Goal: Task Accomplishment & Management: Manage account settings

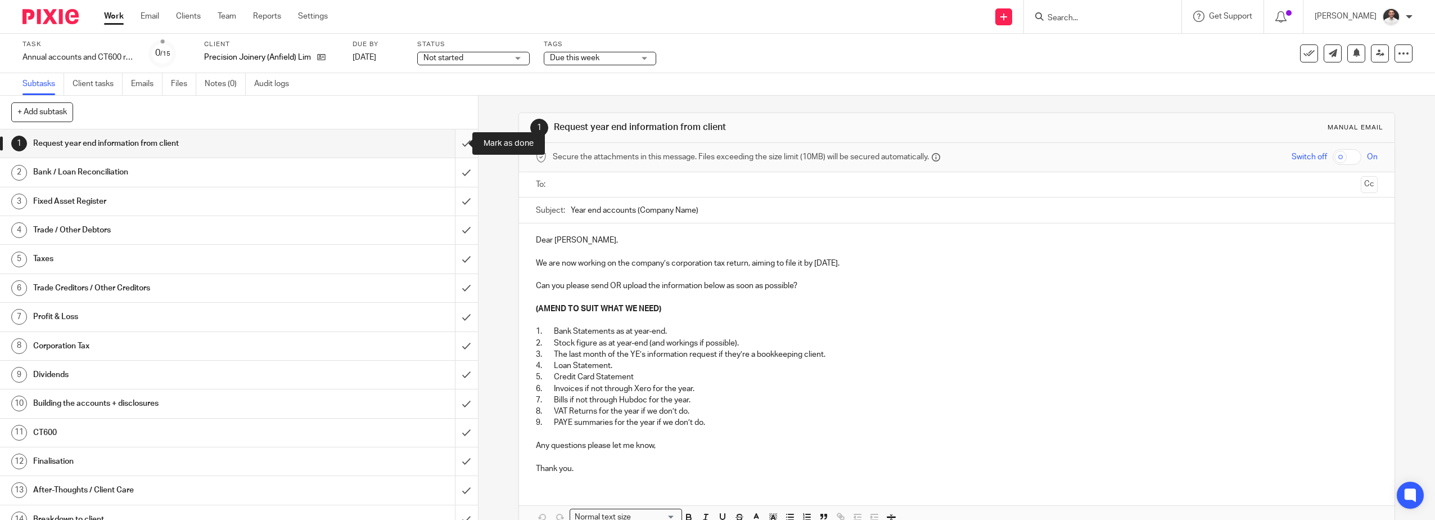
click at [462, 145] on input "submit" at bounding box center [239, 143] width 478 height 28
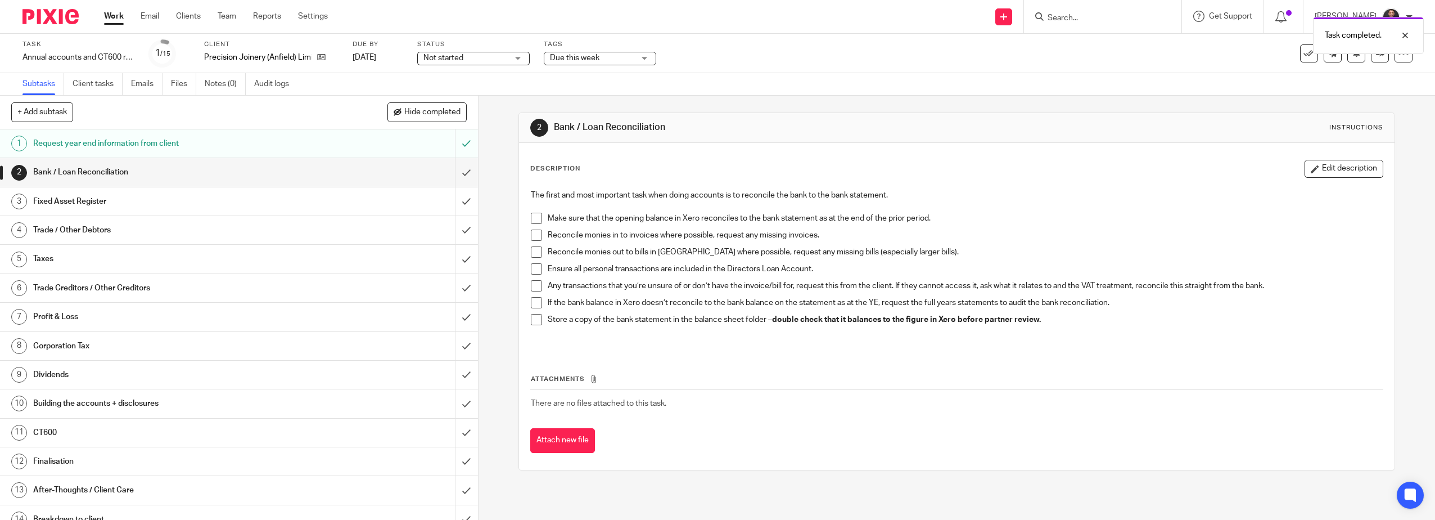
click at [535, 218] on span at bounding box center [536, 218] width 11 height 11
click at [531, 233] on span at bounding box center [536, 234] width 11 height 11
click at [531, 251] on span at bounding box center [536, 251] width 11 height 11
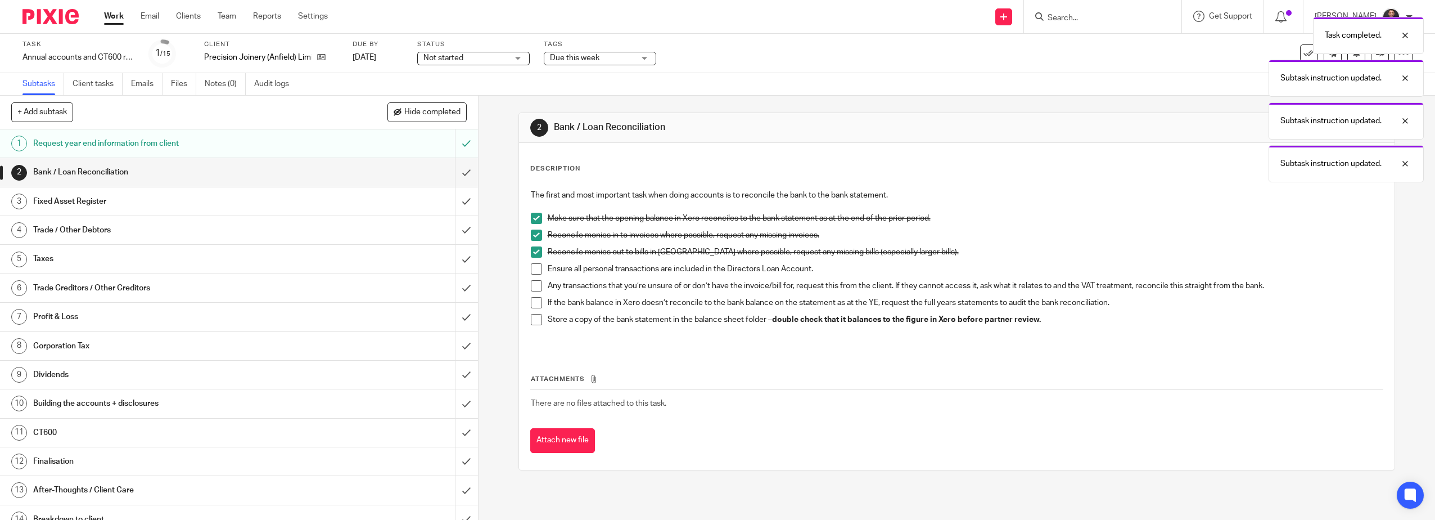
click at [541, 272] on li "Ensure all personal transactions are included in the Directors Loan Account." at bounding box center [957, 271] width 853 height 17
click at [535, 265] on span at bounding box center [536, 268] width 11 height 11
click at [532, 289] on span at bounding box center [536, 285] width 11 height 11
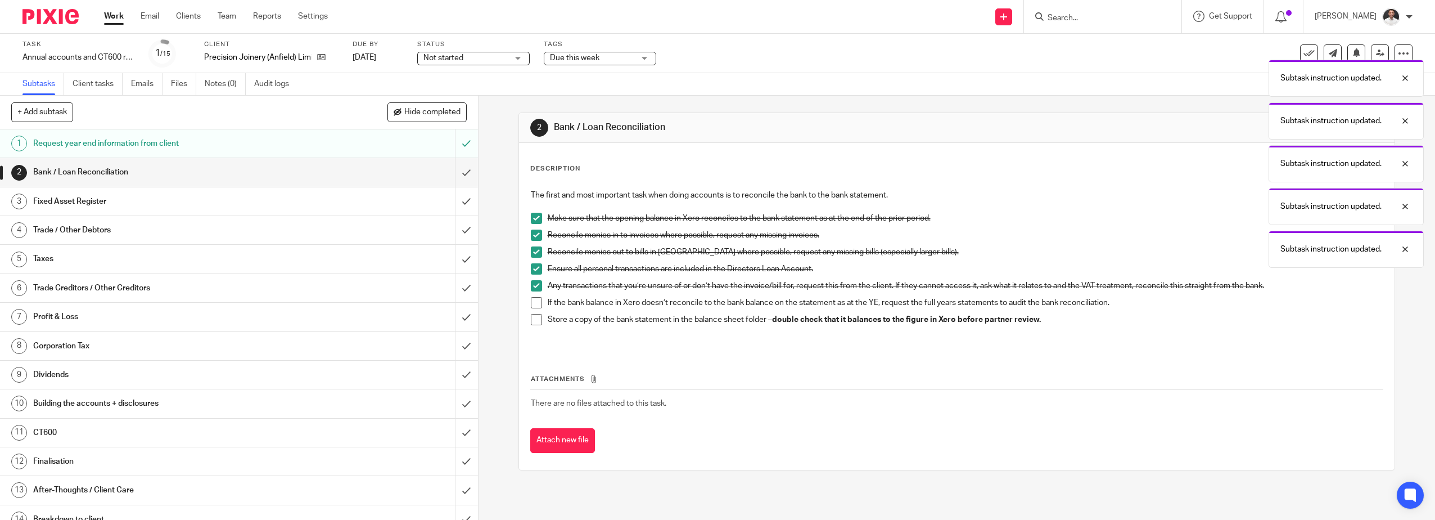
click at [532, 307] on span at bounding box center [536, 302] width 11 height 11
click at [533, 319] on span at bounding box center [536, 319] width 11 height 11
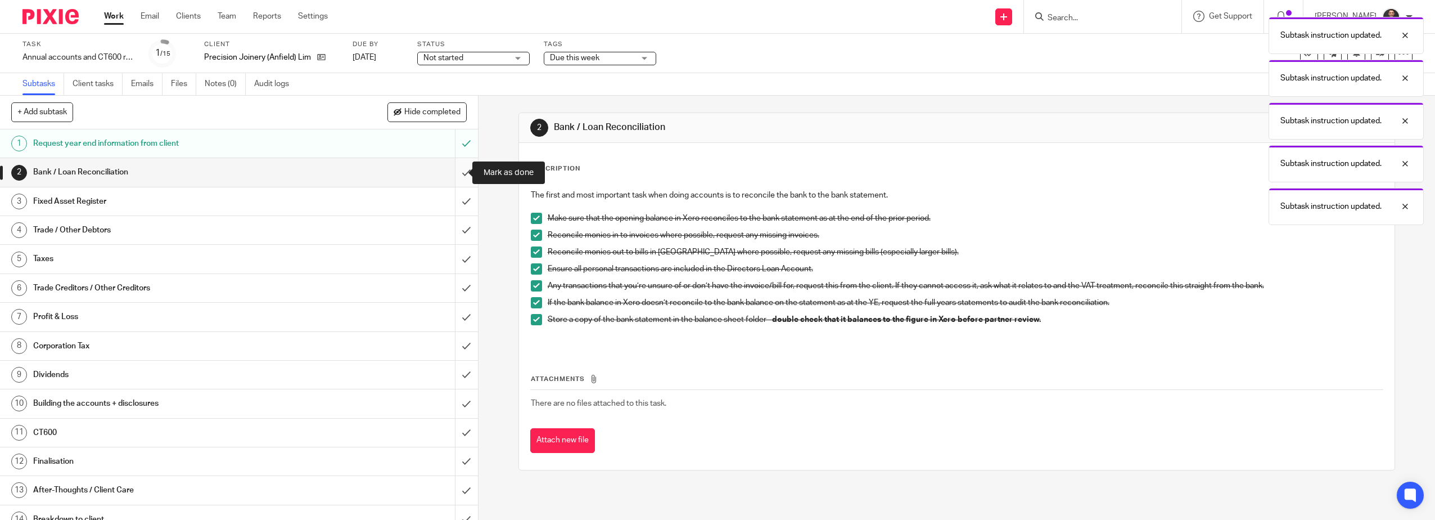
click at [456, 177] on input "submit" at bounding box center [239, 172] width 478 height 28
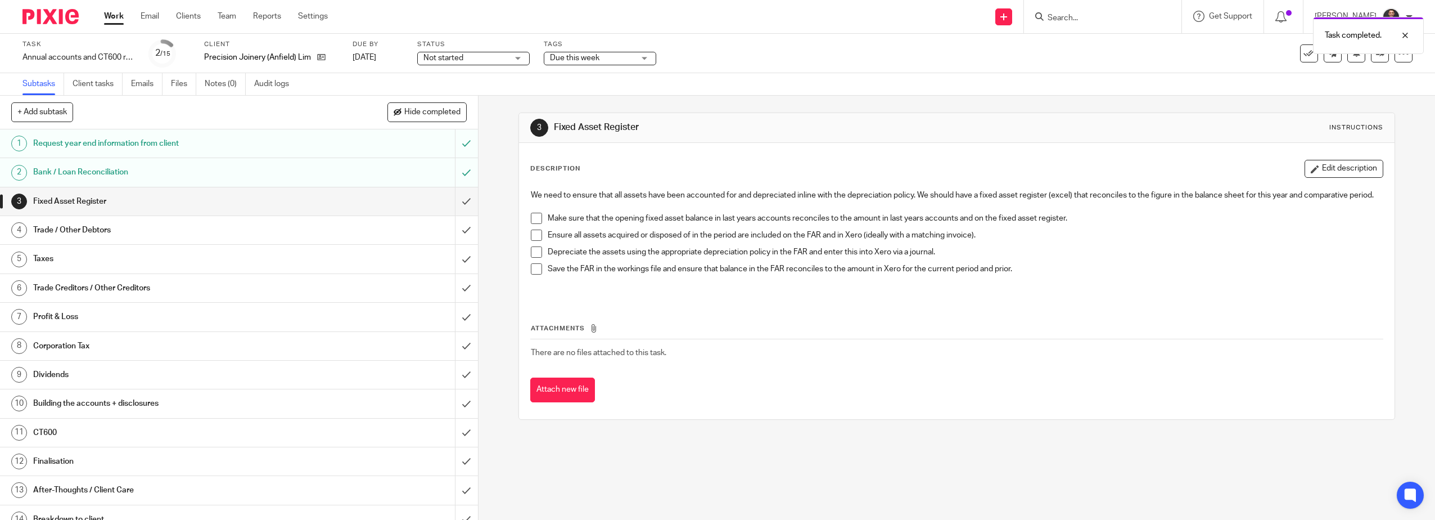
click at [536, 224] on span at bounding box center [536, 218] width 11 height 11
click at [531, 241] on span at bounding box center [536, 234] width 11 height 11
click at [531, 258] on span at bounding box center [536, 251] width 11 height 11
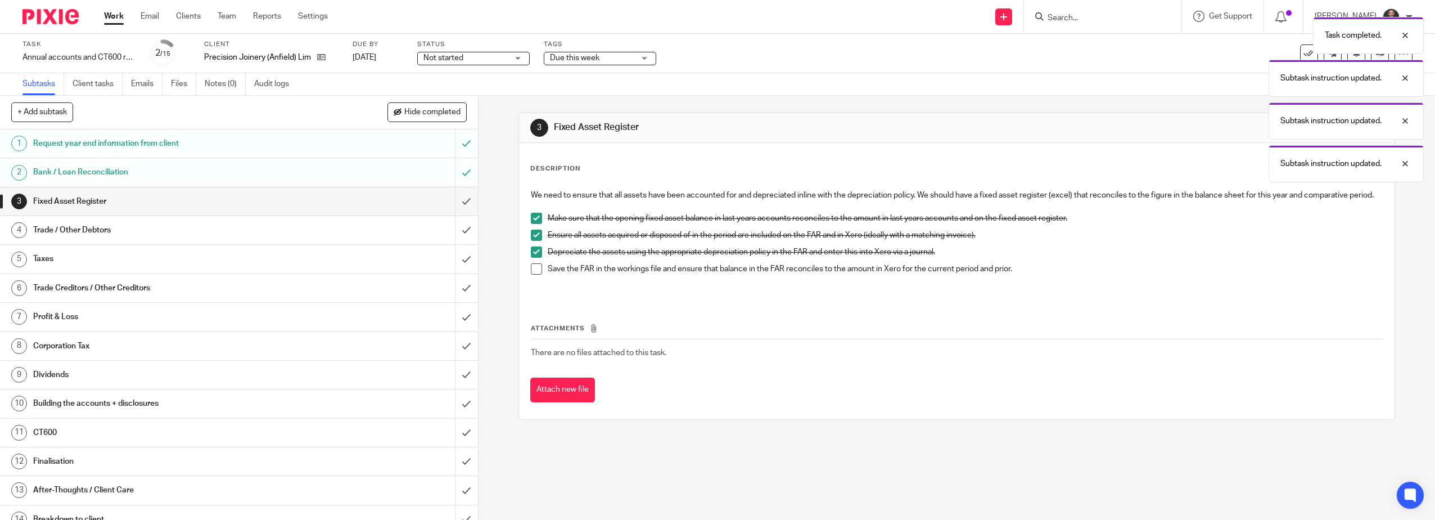
click at [534, 274] on span at bounding box center [536, 268] width 11 height 11
click at [456, 204] on input "submit" at bounding box center [239, 201] width 478 height 28
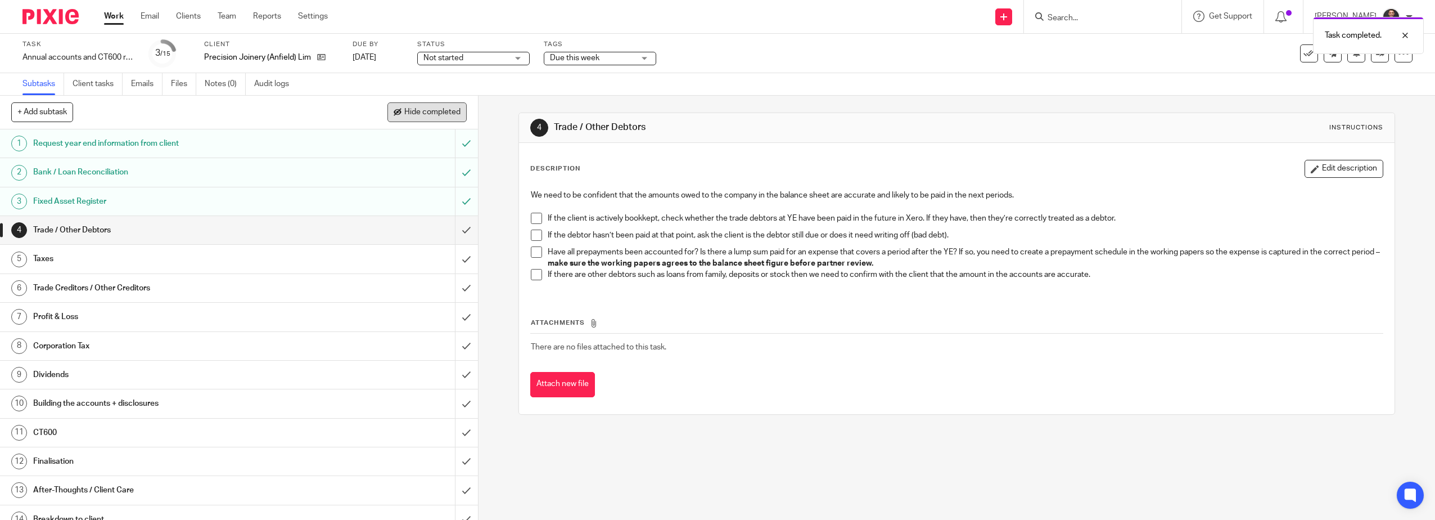
click at [439, 115] on span "Hide completed" at bounding box center [432, 112] width 56 height 9
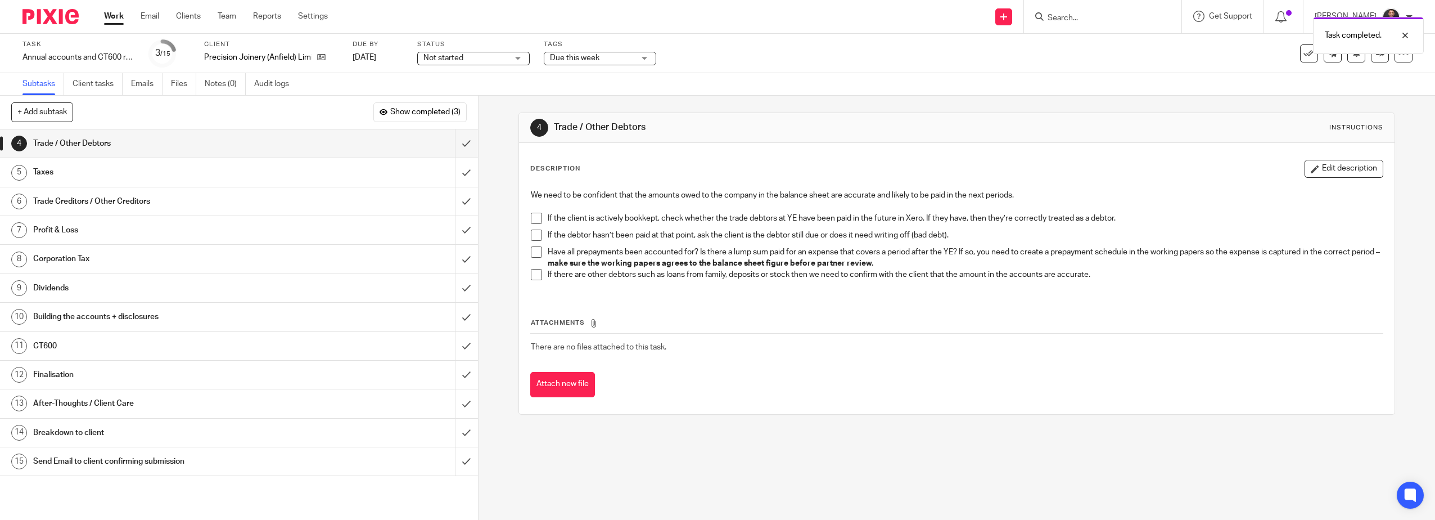
click at [534, 219] on span at bounding box center [536, 218] width 11 height 11
click at [534, 237] on span at bounding box center [536, 234] width 11 height 11
click at [534, 252] on span at bounding box center [536, 251] width 11 height 11
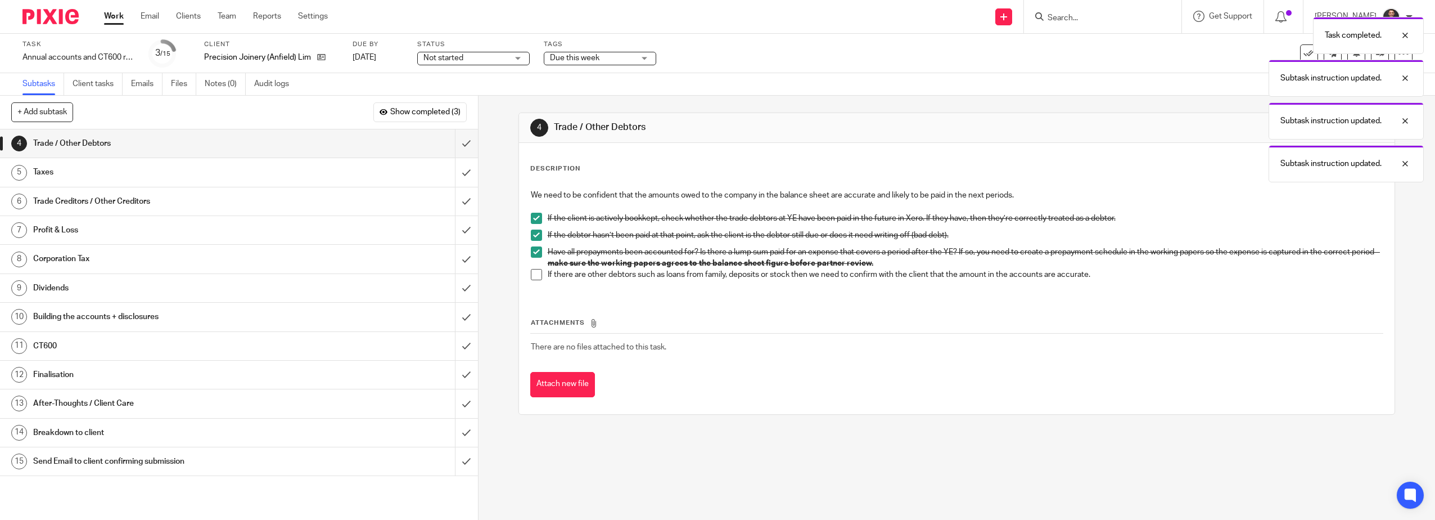
click at [535, 275] on span at bounding box center [536, 274] width 11 height 11
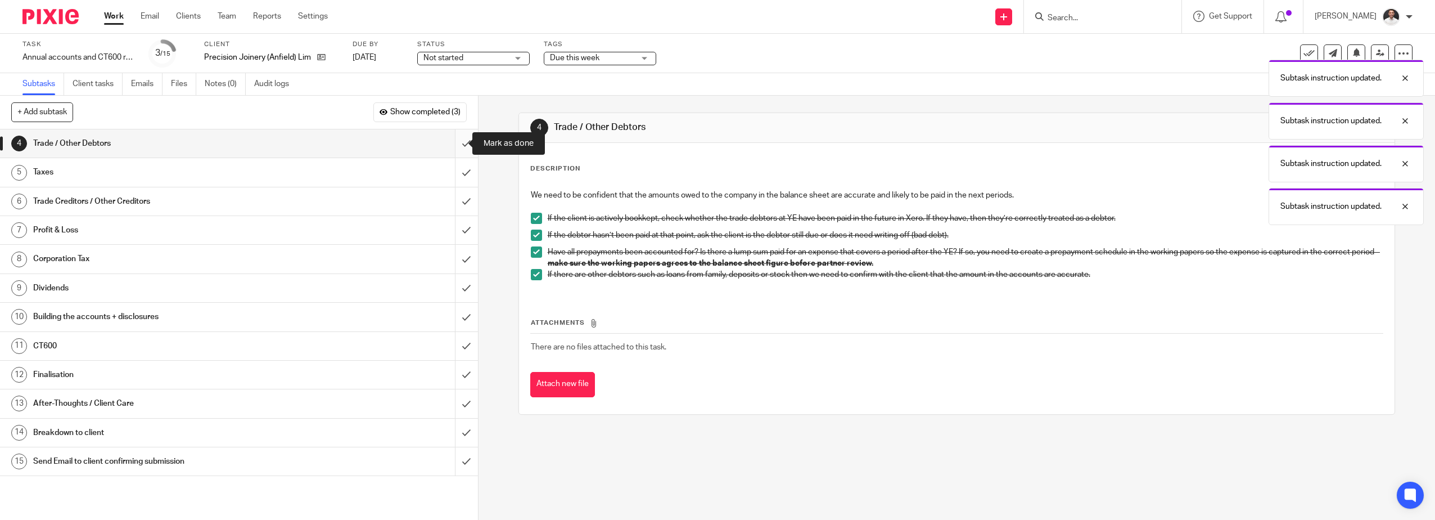
click at [450, 145] on input "submit" at bounding box center [239, 143] width 478 height 28
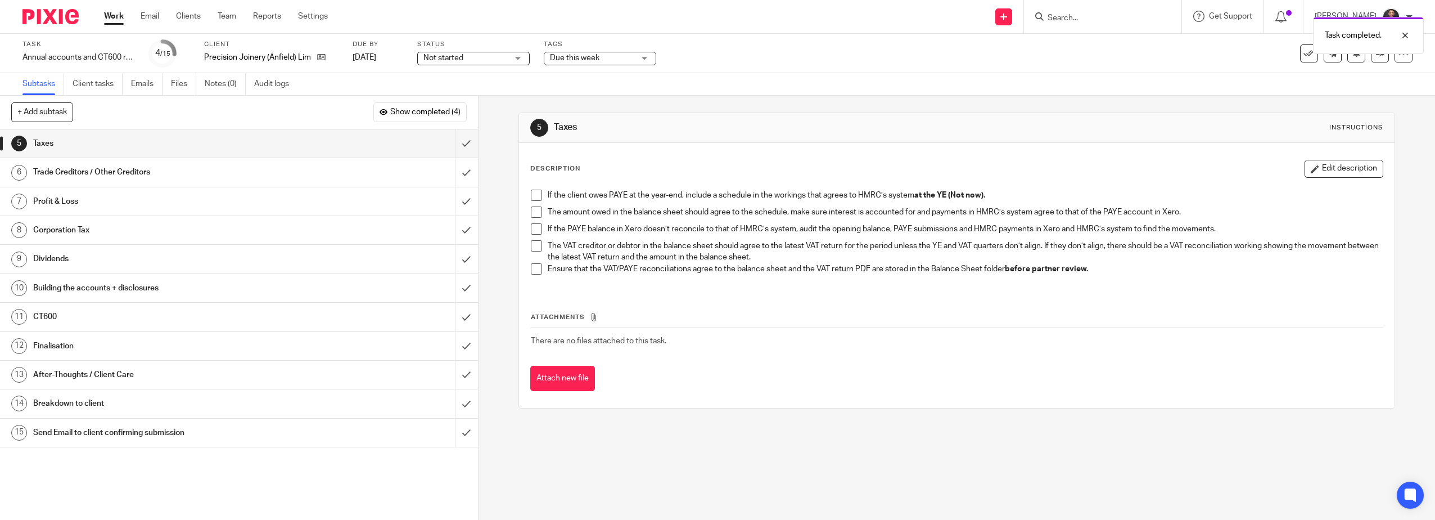
click at [536, 193] on span at bounding box center [536, 195] width 11 height 11
click at [533, 214] on span at bounding box center [536, 211] width 11 height 11
click at [532, 231] on span at bounding box center [536, 228] width 11 height 11
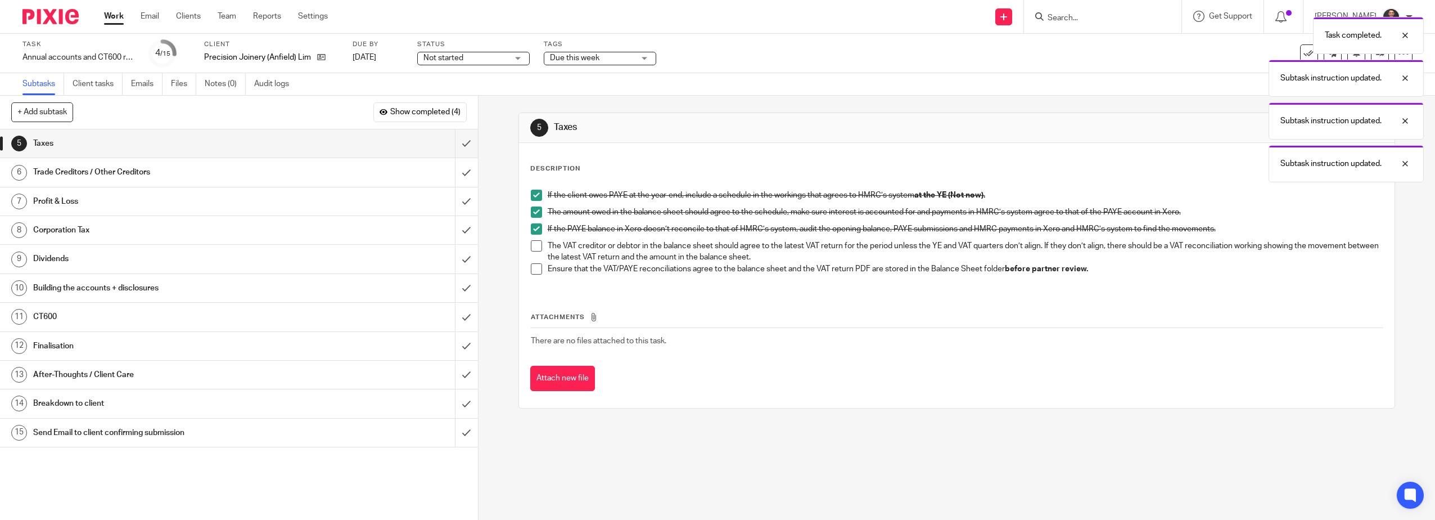
click at [535, 245] on span at bounding box center [536, 245] width 11 height 11
click at [533, 273] on span at bounding box center [536, 268] width 11 height 11
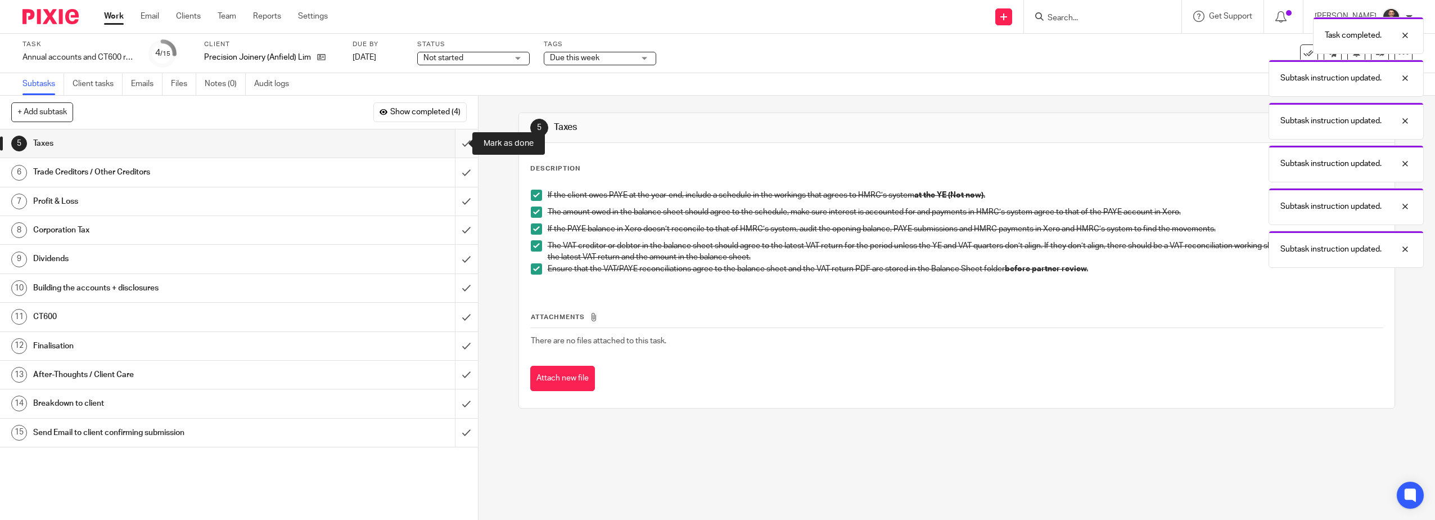
click at [457, 142] on input "submit" at bounding box center [239, 143] width 478 height 28
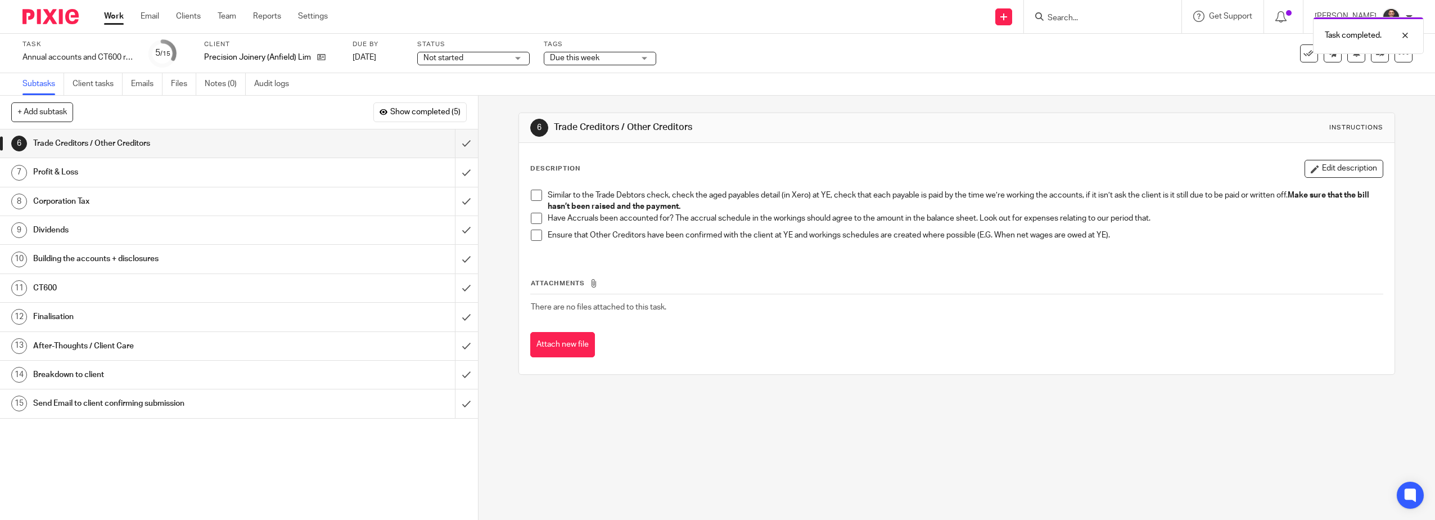
click at [531, 190] on span at bounding box center [536, 195] width 11 height 11
drag, startPoint x: 530, startPoint y: 215, endPoint x: 532, endPoint y: 221, distance: 6.3
click at [531, 215] on span at bounding box center [536, 218] width 11 height 11
click at [534, 236] on span at bounding box center [536, 234] width 11 height 11
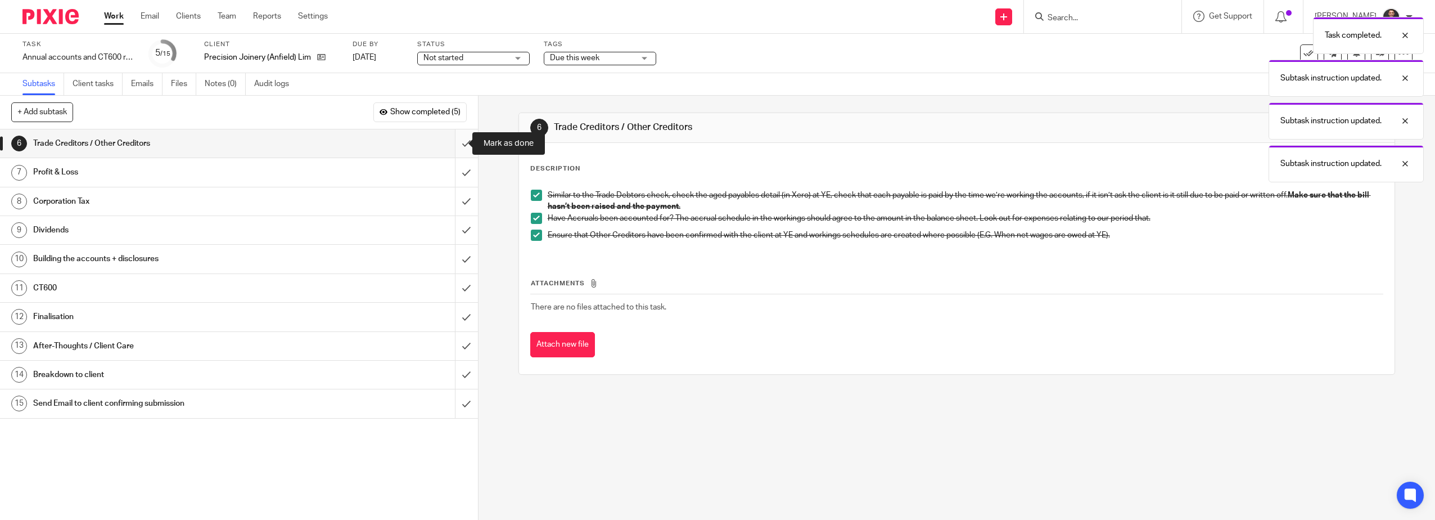
click at [454, 138] on input "submit" at bounding box center [239, 143] width 478 height 28
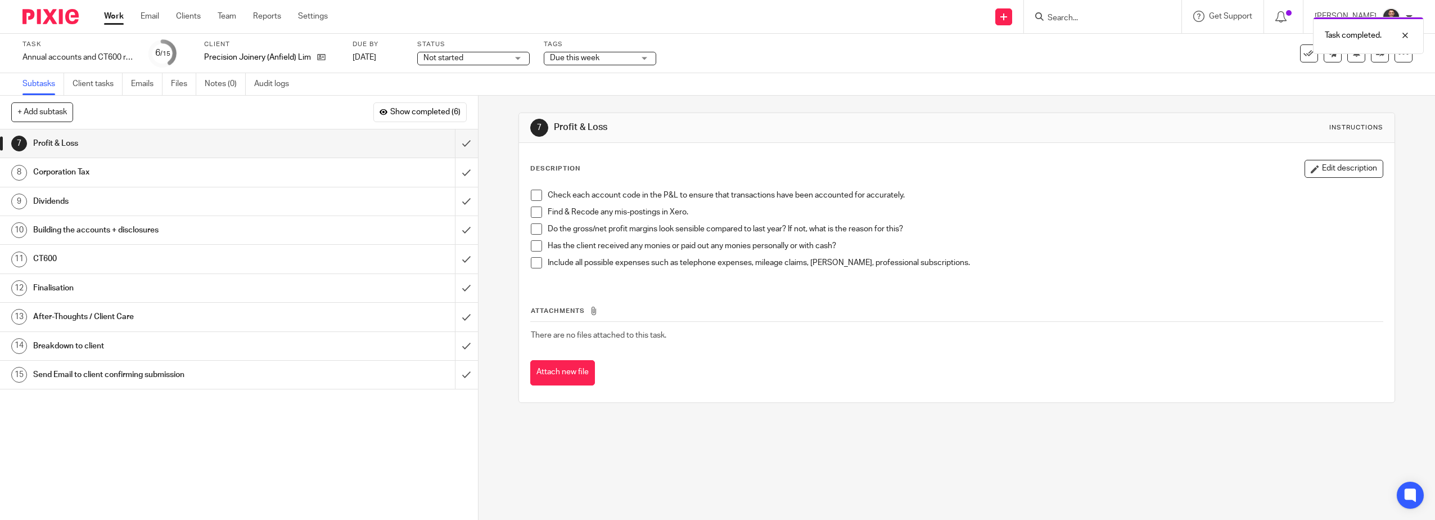
drag, startPoint x: 531, startPoint y: 195, endPoint x: 532, endPoint y: 201, distance: 6.2
click at [532, 195] on span at bounding box center [536, 195] width 11 height 11
click at [532, 218] on li "Find & Recode any mis-postings in Xero." at bounding box center [957, 214] width 853 height 17
click at [532, 212] on span at bounding box center [536, 211] width 11 height 11
drag, startPoint x: 534, startPoint y: 224, endPoint x: 534, endPoint y: 238, distance: 14.1
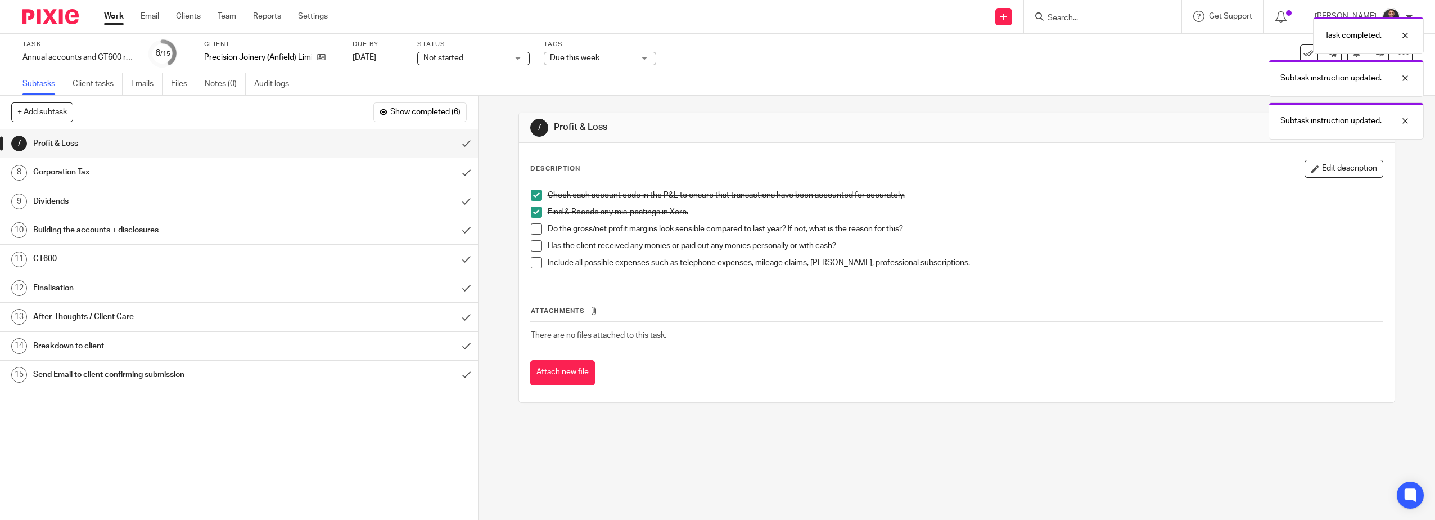
click at [534, 226] on span at bounding box center [536, 228] width 11 height 11
click at [533, 245] on span at bounding box center [536, 245] width 11 height 11
drag, startPoint x: 532, startPoint y: 264, endPoint x: 509, endPoint y: 233, distance: 37.8
click at [532, 264] on span at bounding box center [536, 262] width 11 height 11
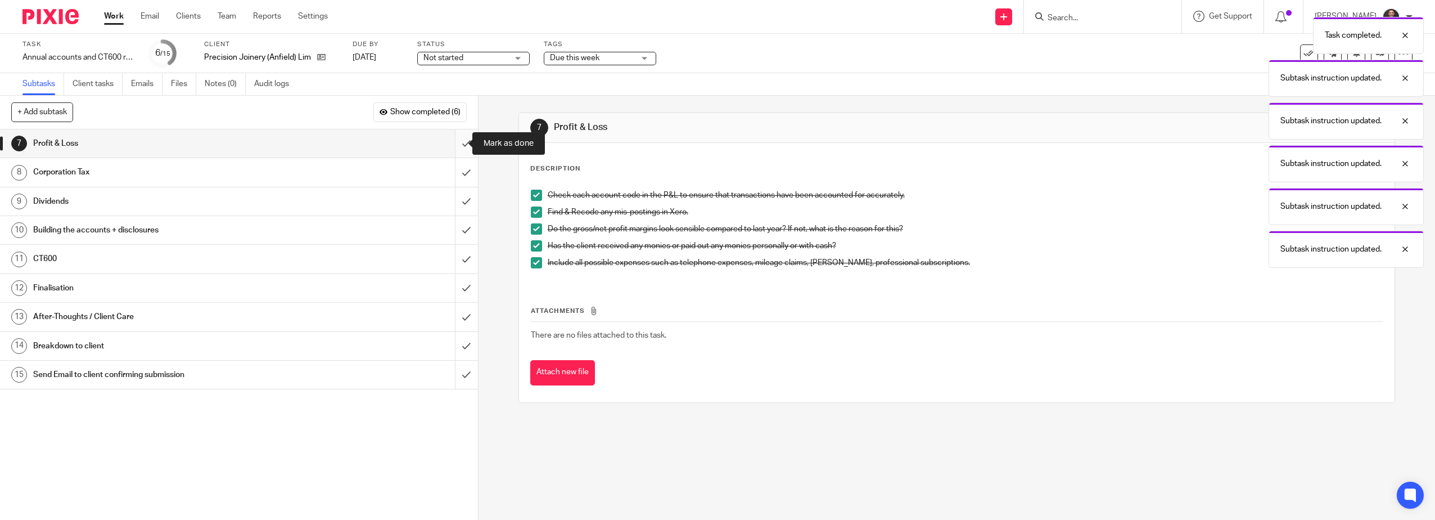
click at [458, 141] on input "submit" at bounding box center [239, 143] width 478 height 28
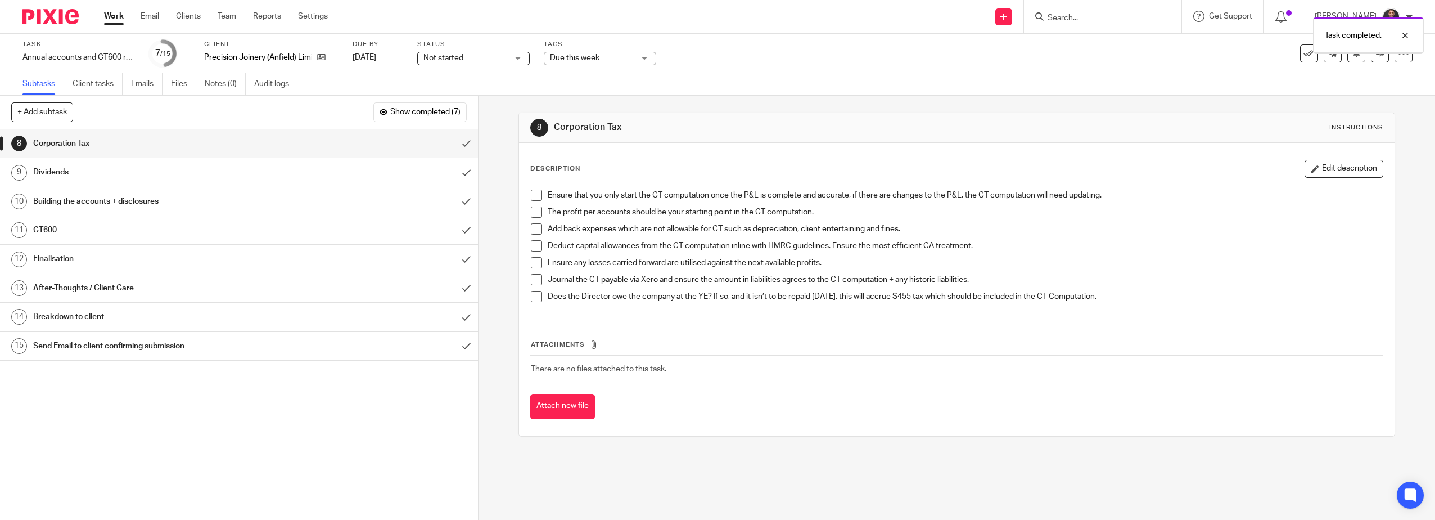
click at [535, 195] on span at bounding box center [536, 195] width 11 height 11
click at [535, 216] on span at bounding box center [536, 211] width 11 height 11
click at [534, 231] on span at bounding box center [536, 228] width 11 height 11
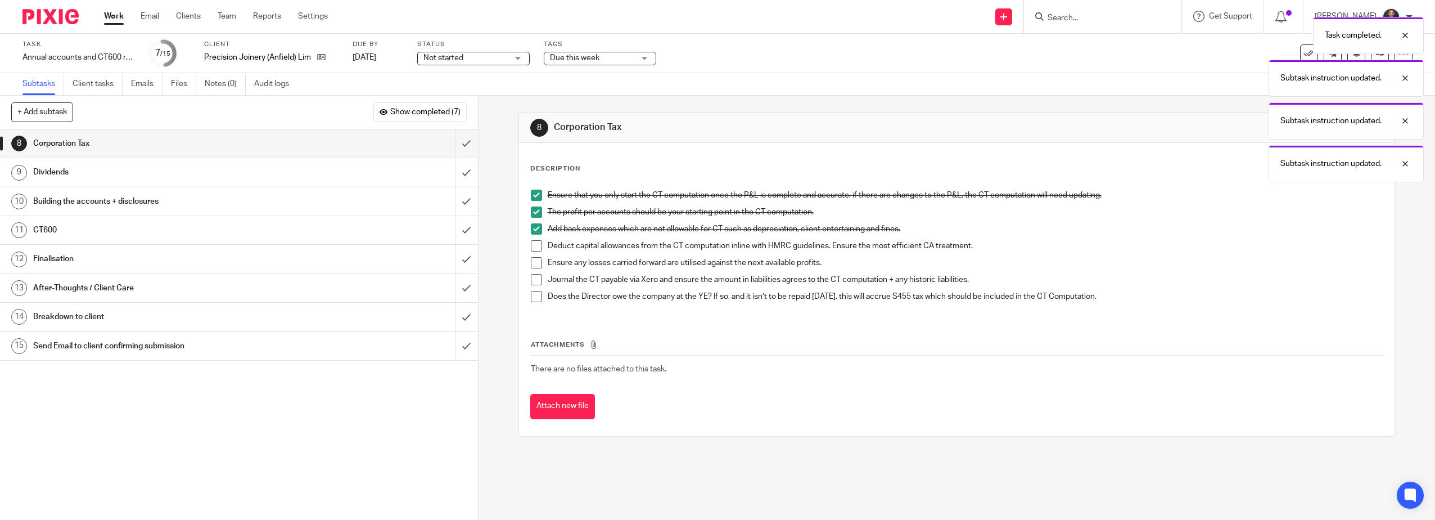
drag, startPoint x: 534, startPoint y: 245, endPoint x: 534, endPoint y: 261, distance: 16.3
click at [534, 246] on span at bounding box center [536, 245] width 11 height 11
click at [533, 262] on span at bounding box center [536, 262] width 11 height 11
click at [533, 275] on span at bounding box center [536, 279] width 11 height 11
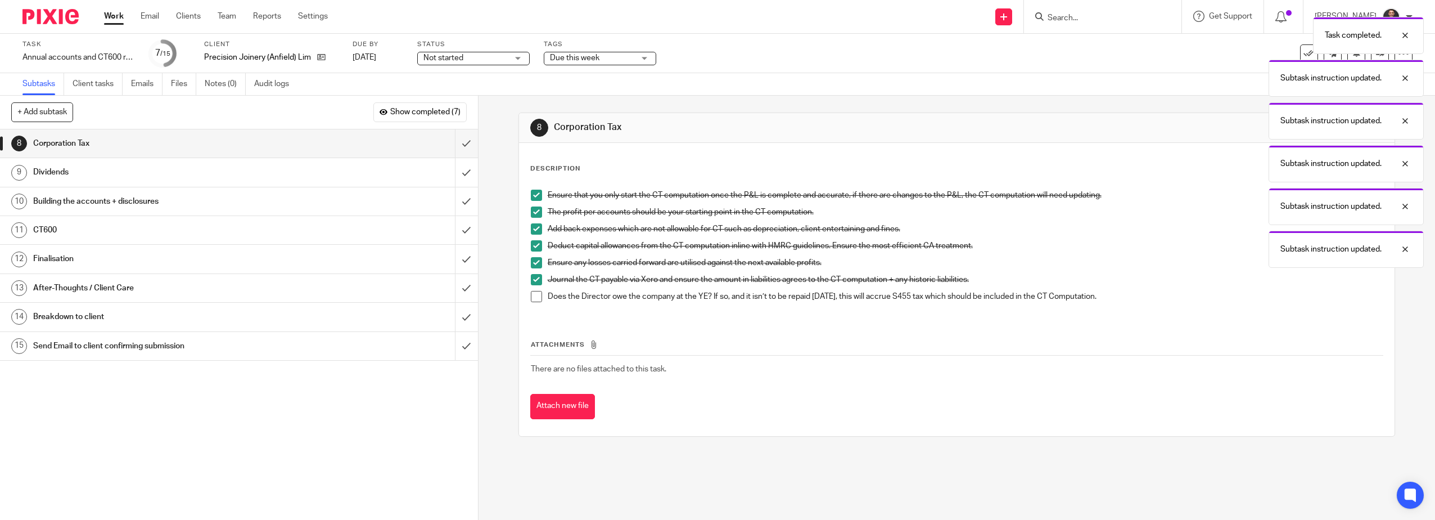
click at [532, 294] on span at bounding box center [536, 296] width 11 height 11
click at [459, 145] on input "submit" at bounding box center [239, 143] width 478 height 28
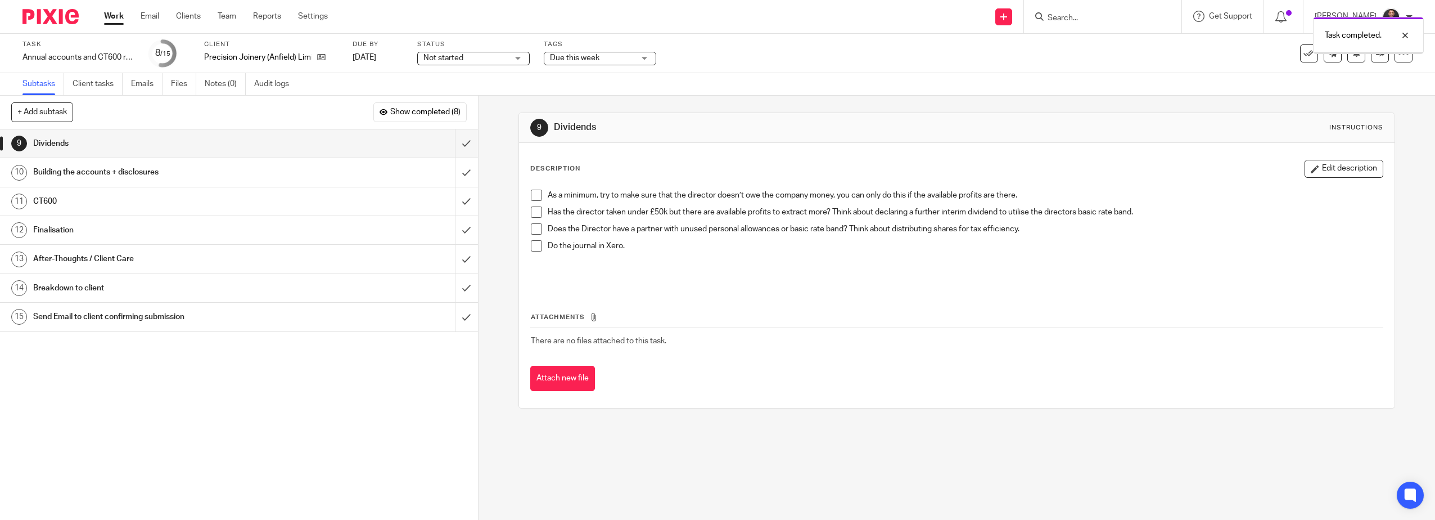
click at [532, 193] on span at bounding box center [536, 195] width 11 height 11
click at [534, 208] on span at bounding box center [536, 211] width 11 height 11
click at [533, 226] on span at bounding box center [536, 228] width 11 height 11
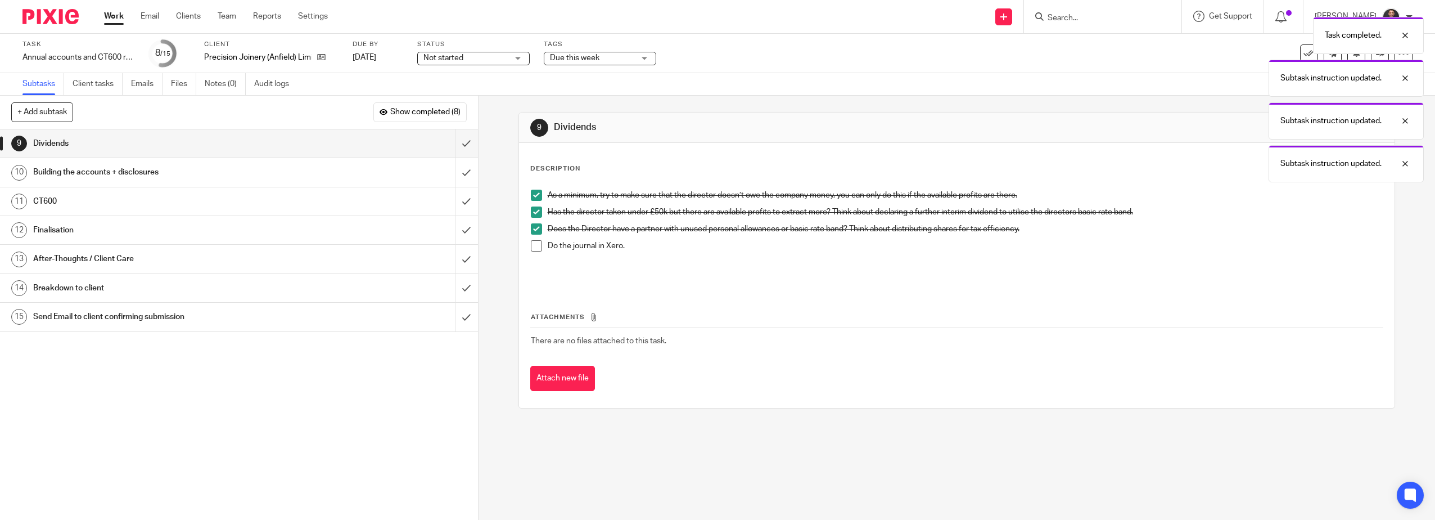
click at [532, 241] on span at bounding box center [536, 245] width 11 height 11
click at [463, 142] on input "submit" at bounding box center [239, 143] width 478 height 28
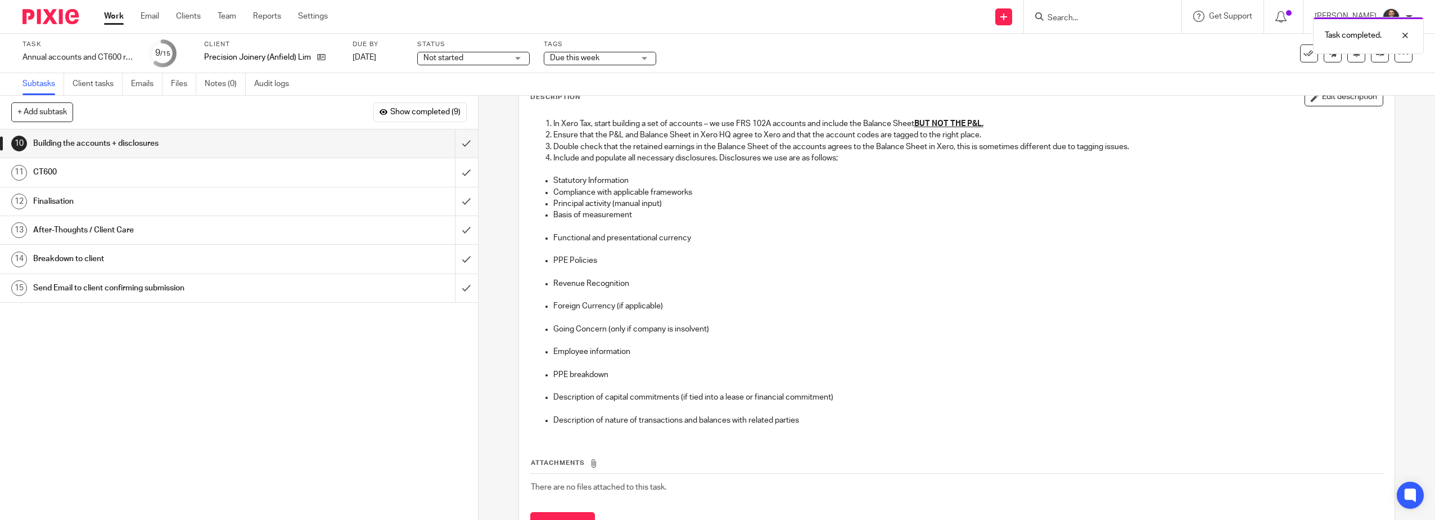
scroll to position [123, 0]
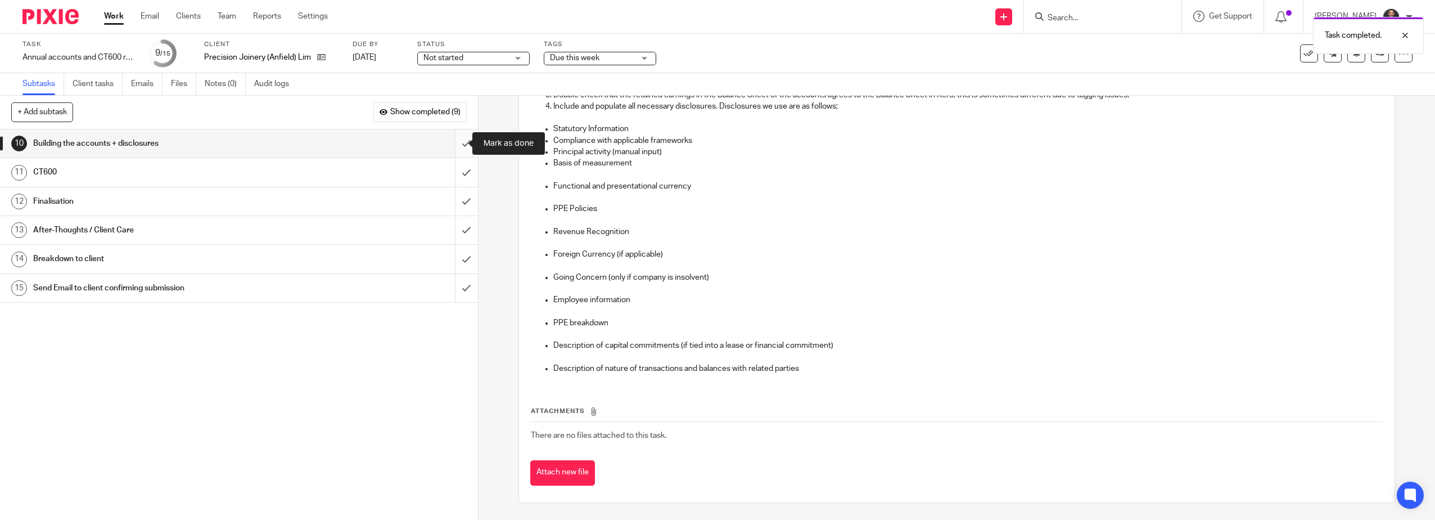
click at [457, 142] on input "submit" at bounding box center [239, 143] width 478 height 28
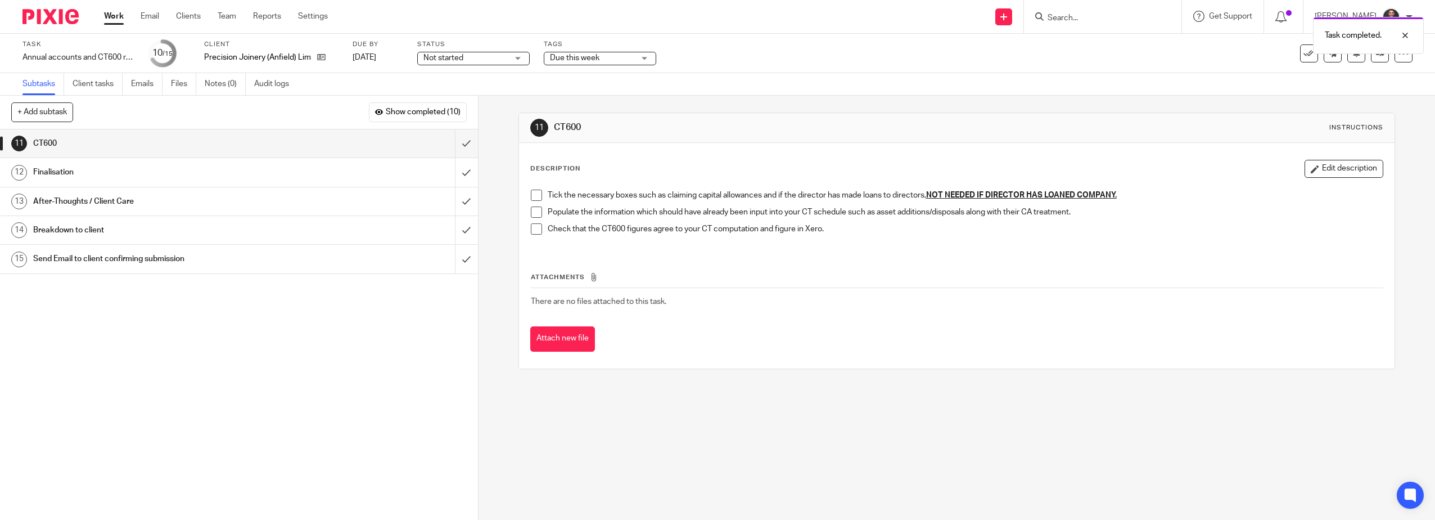
click at [531, 199] on span at bounding box center [536, 195] width 11 height 11
click at [534, 212] on span at bounding box center [536, 211] width 11 height 11
click at [532, 224] on span at bounding box center [536, 228] width 11 height 11
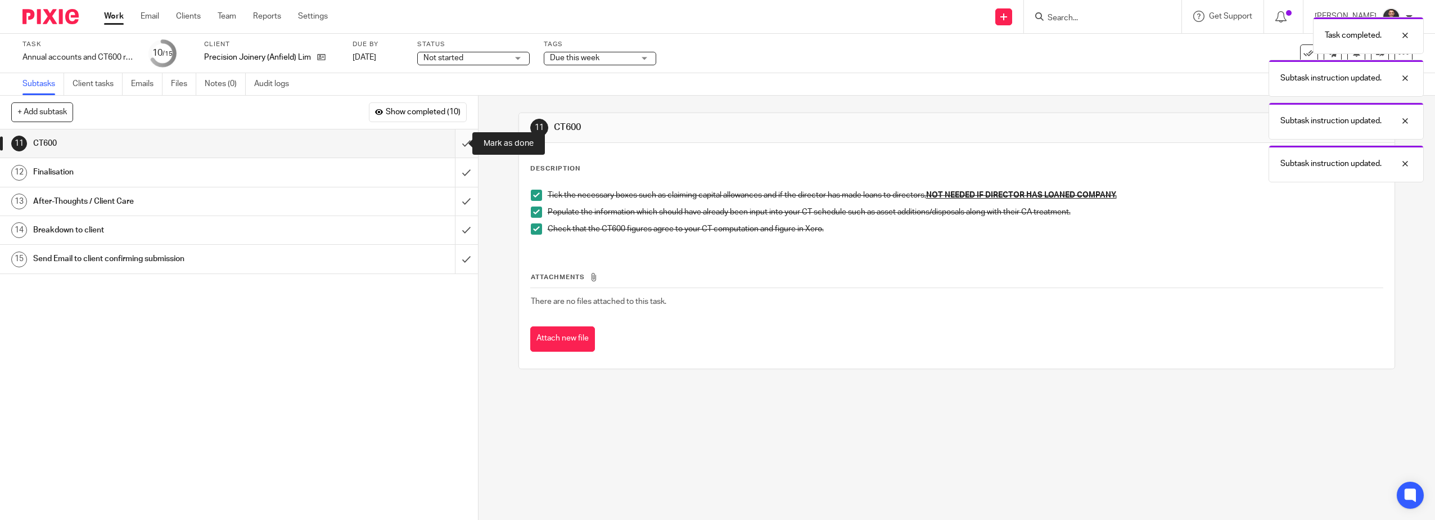
click at [452, 141] on input "submit" at bounding box center [239, 143] width 478 height 28
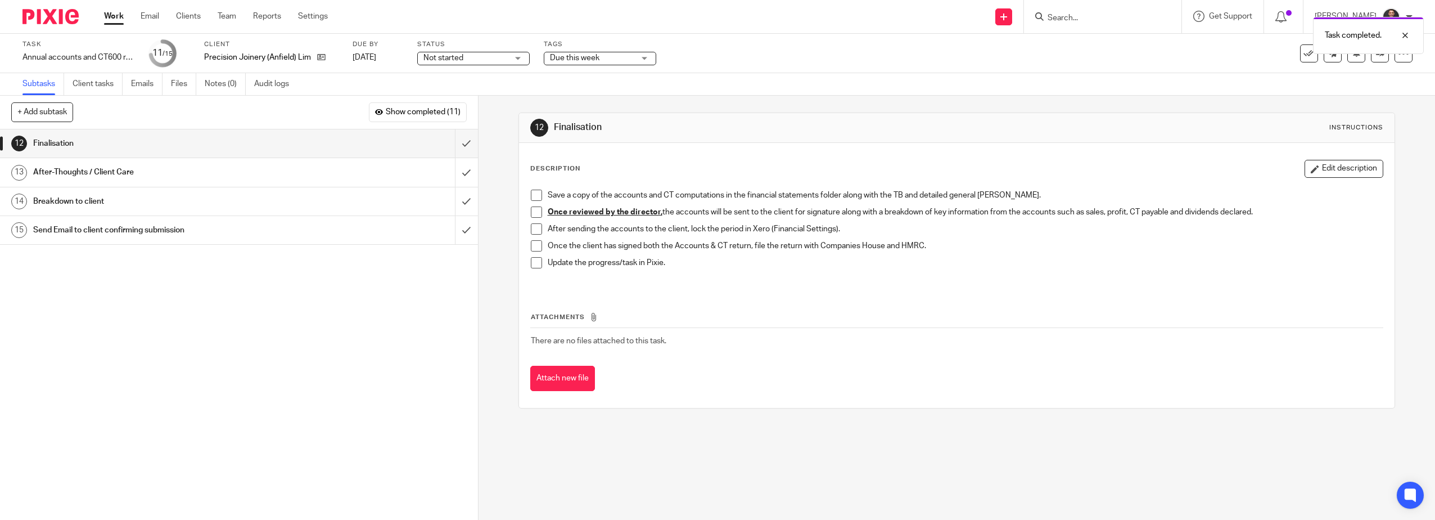
click at [534, 196] on span at bounding box center [536, 195] width 11 height 11
drag, startPoint x: 533, startPoint y: 211, endPoint x: 534, endPoint y: 218, distance: 6.3
click at [533, 212] on span at bounding box center [536, 211] width 11 height 11
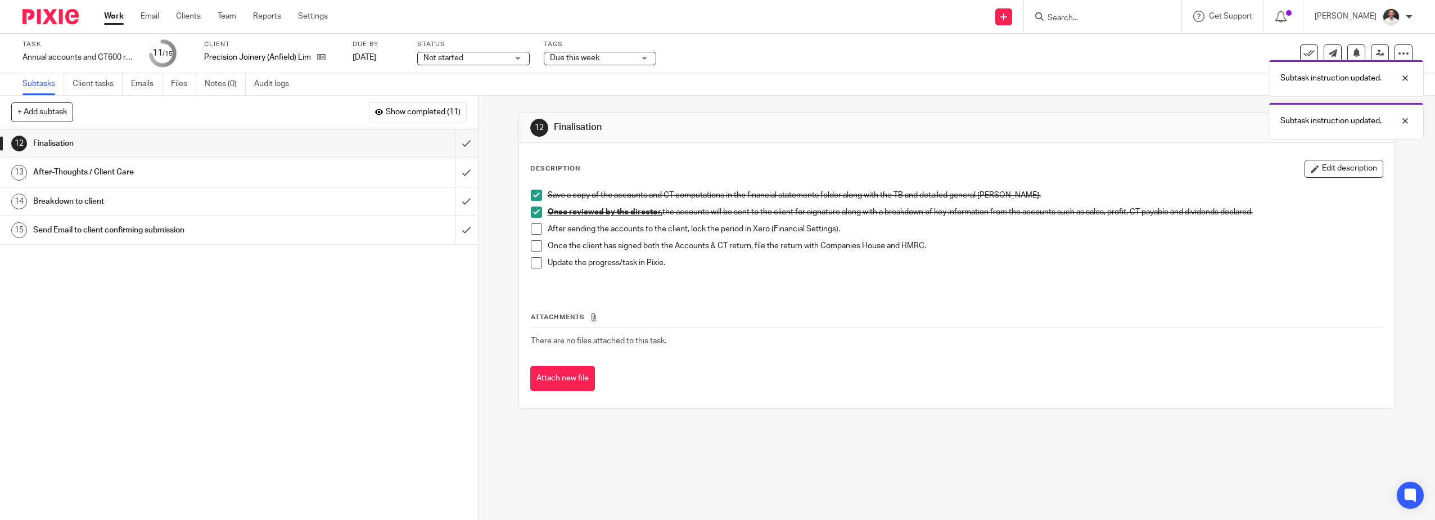
click at [572, 57] on span "Due this week" at bounding box center [574, 58] width 49 height 8
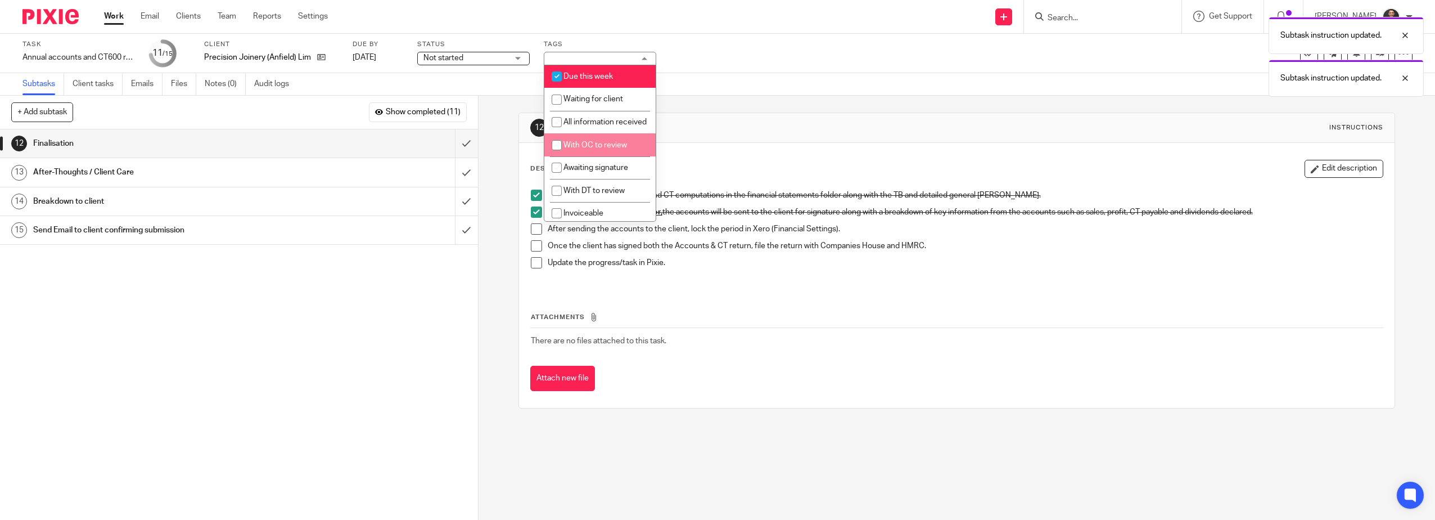
drag, startPoint x: 582, startPoint y: 155, endPoint x: 718, endPoint y: 147, distance: 136.4
click at [583, 149] on span "With OC to review" at bounding box center [596, 145] width 64 height 8
checkbox input "true"
click at [1059, 105] on div "12 Finalisation Instructions Description Edit description Save a copy of the ac…" at bounding box center [957, 261] width 877 height 330
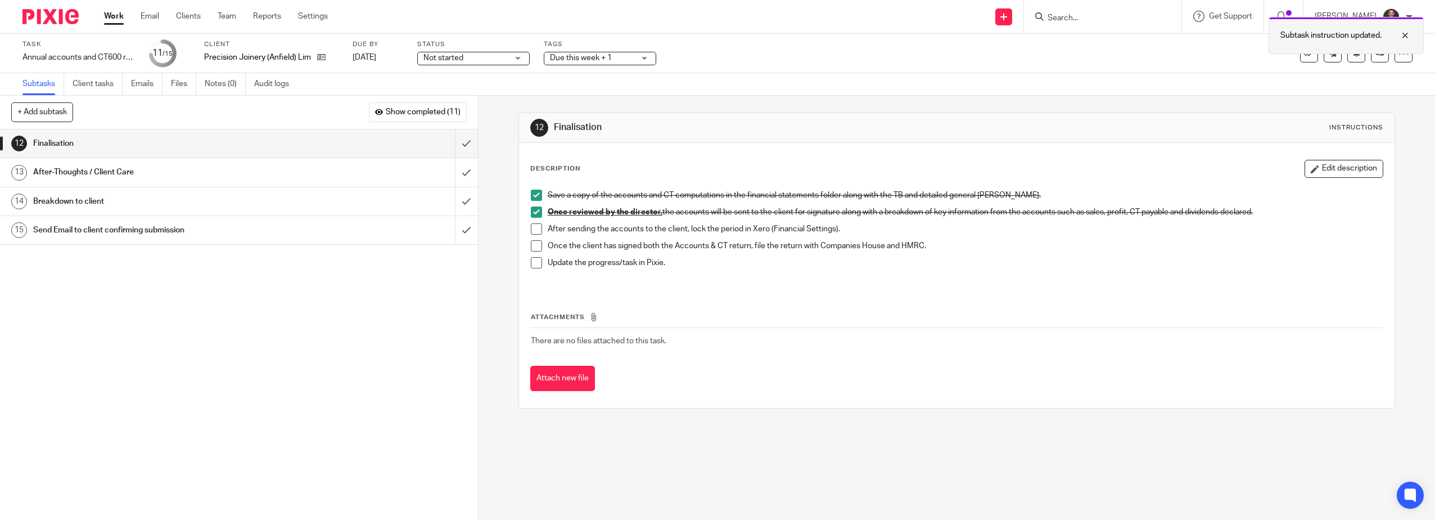
click at [1404, 36] on div at bounding box center [1397, 35] width 30 height 13
click at [1376, 50] on icon at bounding box center [1380, 53] width 8 height 8
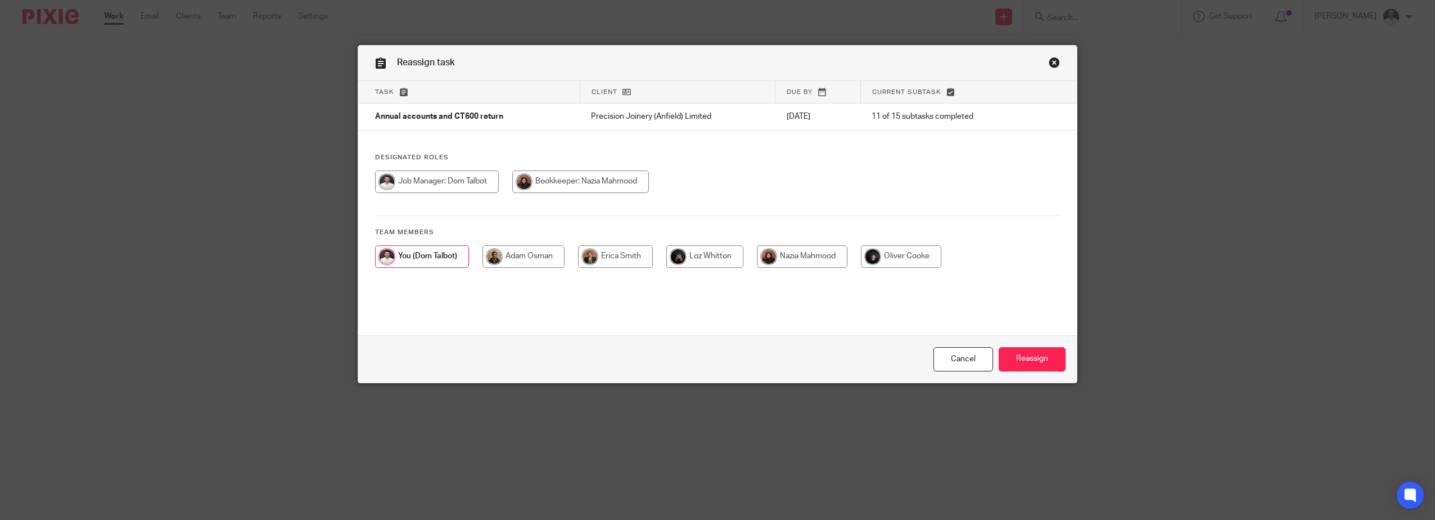
click at [898, 251] on input "radio" at bounding box center [901, 256] width 80 height 22
radio input "true"
click at [1033, 352] on input "Reassign" at bounding box center [1032, 359] width 67 height 24
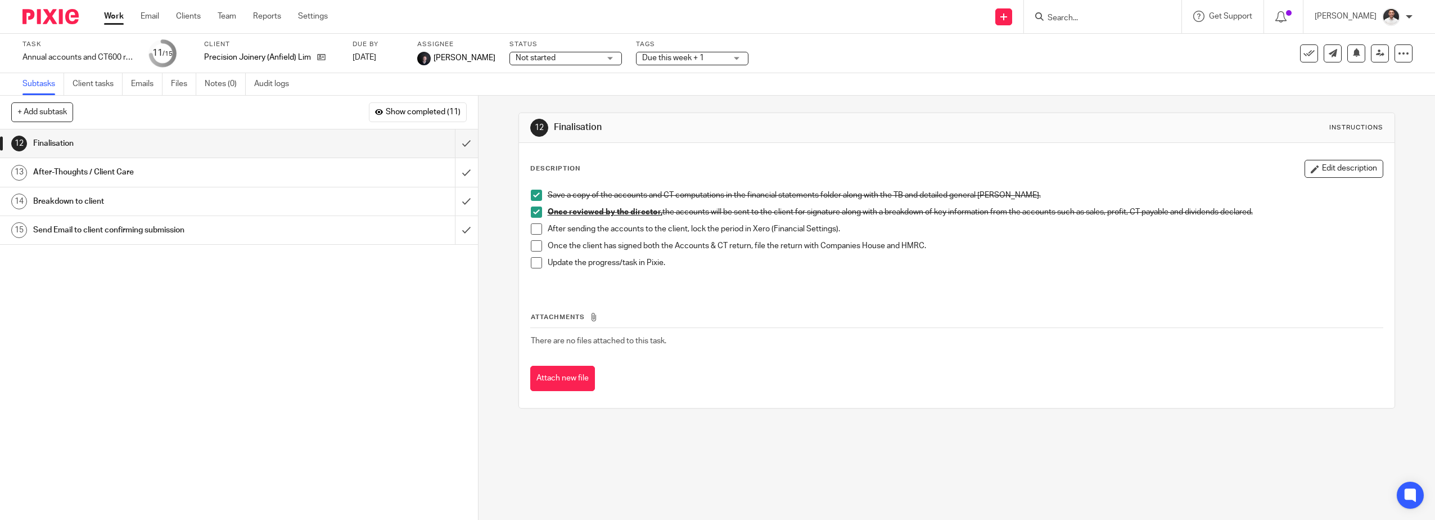
click at [56, 16] on img at bounding box center [50, 16] width 56 height 15
